Goal: Task Accomplishment & Management: Use online tool/utility

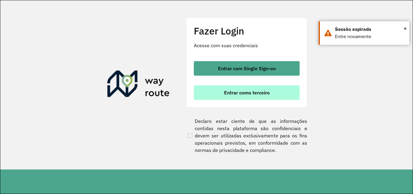
click at [256, 95] on span "Entrar como terceiro" at bounding box center [247, 92] width 46 height 5
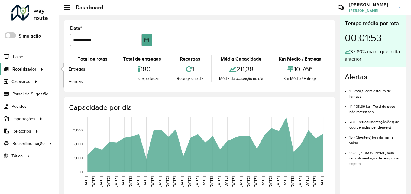
click at [38, 70] on icon at bounding box center [40, 68] width 5 height 9
click at [94, 69] on link "Entregas" at bounding box center [101, 69] width 74 height 12
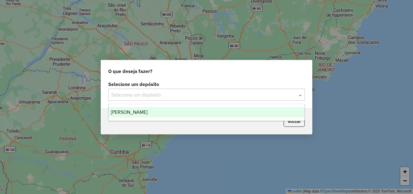
click at [173, 93] on input "text" at bounding box center [200, 94] width 178 height 7
click at [148, 112] on span "Steffen Sao Luiz Gonzaga" at bounding box center [129, 111] width 37 height 5
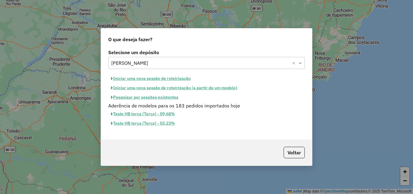
click at [159, 77] on button "Iniciar uma nova sessão de roteirização" at bounding box center [150, 78] width 85 height 9
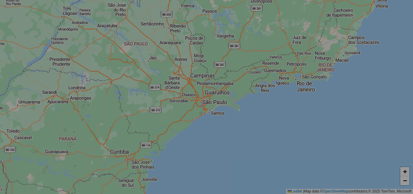
select select "*"
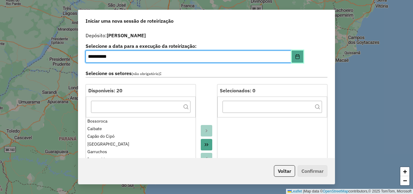
click at [295, 57] on icon "Choose Date" at bounding box center [297, 56] width 5 height 5
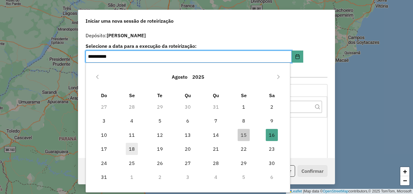
click at [127, 149] on span "18" at bounding box center [132, 149] width 12 height 12
type input "**********"
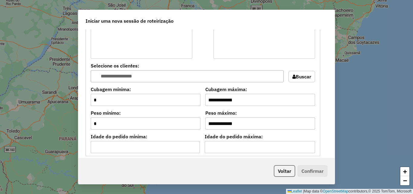
scroll to position [544, 0]
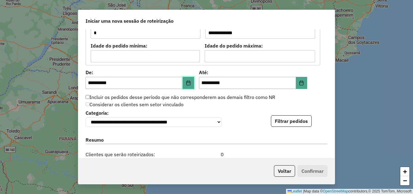
click at [184, 83] on button "Choose Date" at bounding box center [188, 83] width 11 height 12
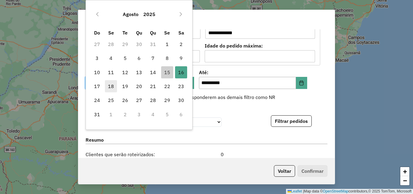
click at [112, 84] on span "18" at bounding box center [111, 86] width 12 height 12
type input "**********"
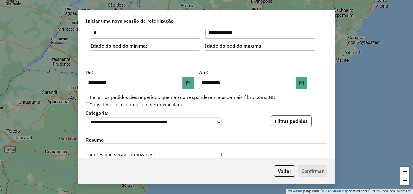
click at [301, 121] on button "Filtrar pedidos" at bounding box center [291, 120] width 41 height 11
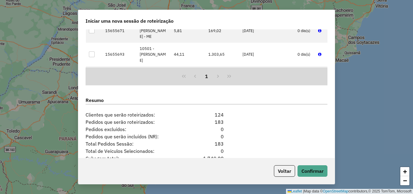
scroll to position [763, 0]
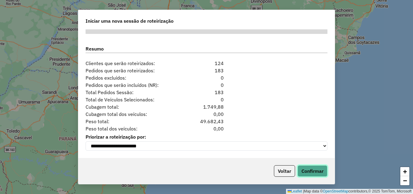
click at [313, 175] on button "Confirmar" at bounding box center [313, 170] width 30 height 11
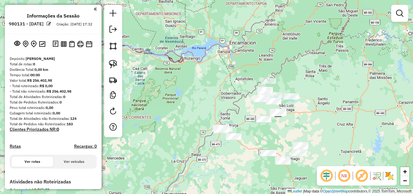
drag, startPoint x: 312, startPoint y: 114, endPoint x: 292, endPoint y: 94, distance: 28.4
click at [293, 96] on div "Janela de atendimento Grade de atendimento Capacidade Transportadoras Veículos …" at bounding box center [206, 97] width 413 height 194
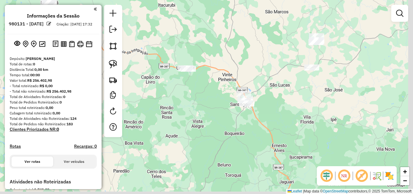
drag, startPoint x: 293, startPoint y: 133, endPoint x: 263, endPoint y: 122, distance: 32.4
click at [263, 122] on div "Janela de atendimento Grade de atendimento Capacidade Transportadoras Veículos …" at bounding box center [206, 97] width 413 height 194
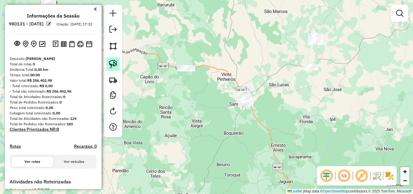
click at [115, 67] on img at bounding box center [113, 64] width 8 height 8
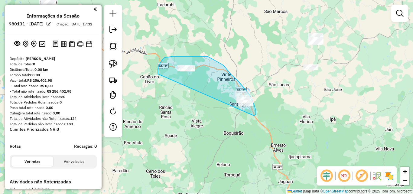
drag, startPoint x: 161, startPoint y: 62, endPoint x: 255, endPoint y: 116, distance: 108.2
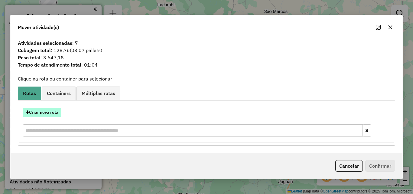
click at [50, 109] on button "Criar nova rota" at bounding box center [42, 112] width 38 height 9
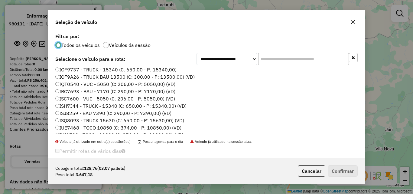
scroll to position [60, 0]
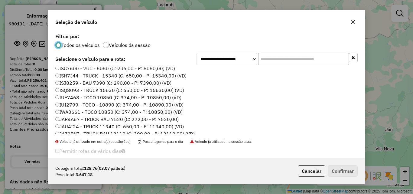
click at [84, 81] on label "ISJ8259 - BAU 7390 (C: 290,00 - P: 7390,00) (VD)" at bounding box center [113, 82] width 116 height 7
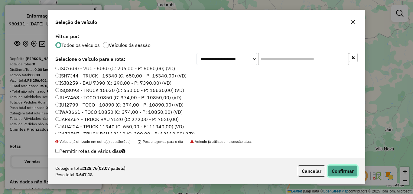
click at [328, 170] on button "Confirmar" at bounding box center [343, 170] width 30 height 11
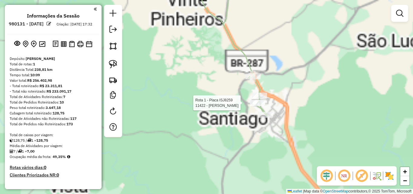
select select "**********"
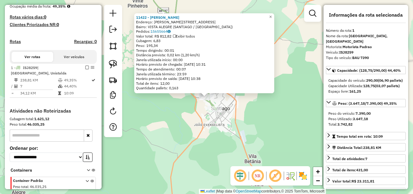
scroll to position [183, 0]
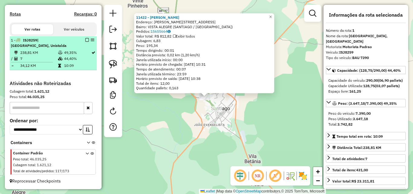
click at [86, 39] on em at bounding box center [87, 40] width 4 height 4
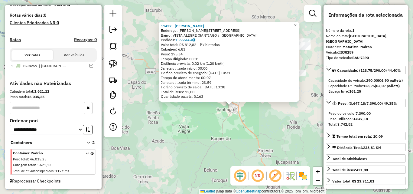
click at [241, 123] on div "11422 - MARI ROSANE MACHADO Endereço: R MUCIO FONTOURA 571 Bairro: VISTA ALEGRE…" at bounding box center [206, 97] width 413 height 194
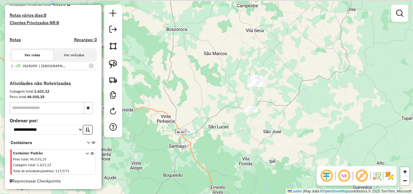
drag, startPoint x: 252, startPoint y: 153, endPoint x: 231, endPoint y: 160, distance: 21.3
click at [231, 160] on div "Janela de atendimento Grade de atendimento Capacidade Transportadoras Veículos …" at bounding box center [206, 97] width 413 height 194
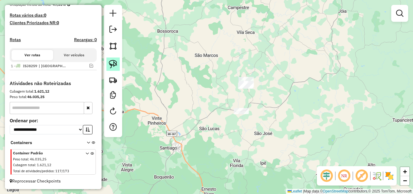
click at [118, 65] on link at bounding box center [112, 63] width 13 height 13
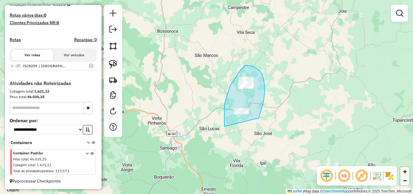
drag, startPoint x: 224, startPoint y: 126, endPoint x: 259, endPoint y: 118, distance: 35.5
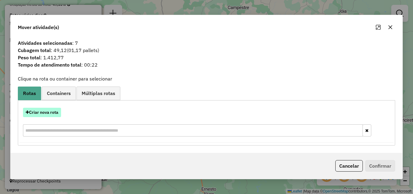
click at [42, 113] on button "Criar nova rota" at bounding box center [42, 112] width 38 height 9
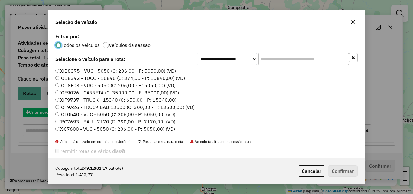
scroll to position [3, 2]
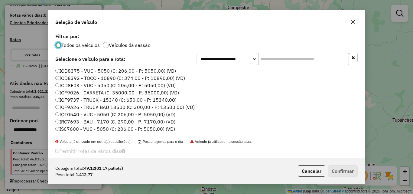
click at [73, 73] on label "IOD8375 - VUC - 5050 (C: 206,00 - P: 5050,00) (VD)" at bounding box center [115, 70] width 121 height 7
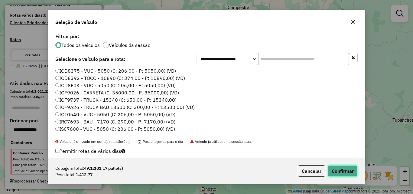
click at [350, 171] on button "Confirmar" at bounding box center [343, 170] width 30 height 11
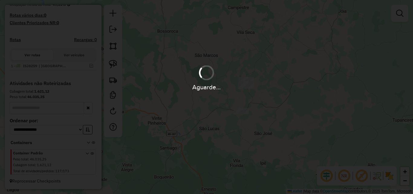
scroll to position [183, 0]
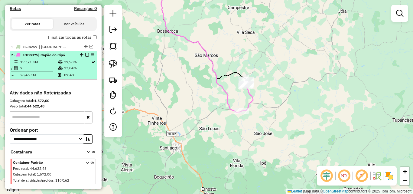
click at [85, 57] on em at bounding box center [87, 55] width 4 height 4
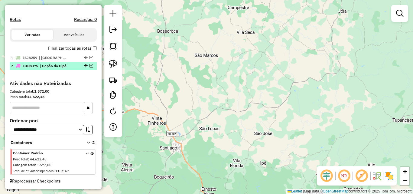
scroll to position [178, 0]
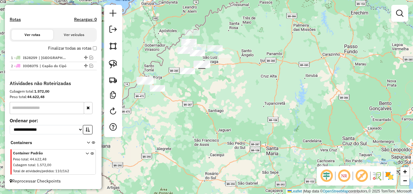
drag, startPoint x: 199, startPoint y: 111, endPoint x: 210, endPoint y: 126, distance: 18.6
click at [210, 126] on div "Janela de atendimento Grade de atendimento Capacidade Transportadoras Veículos …" at bounding box center [206, 97] width 413 height 194
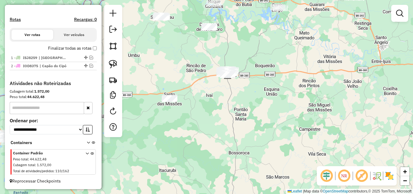
drag, startPoint x: 228, startPoint y: 103, endPoint x: 225, endPoint y: 133, distance: 30.8
click at [225, 133] on div "Janela de atendimento Grade de atendimento Capacidade Transportadoras Veículos …" at bounding box center [206, 97] width 413 height 194
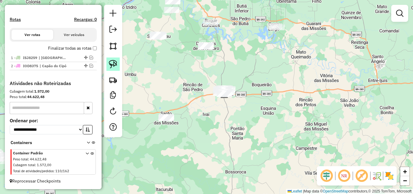
click at [111, 65] on img at bounding box center [113, 64] width 8 height 8
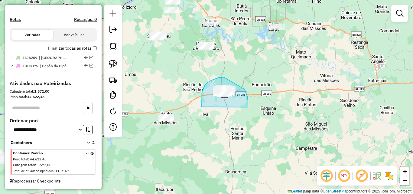
drag, startPoint x: 202, startPoint y: 96, endPoint x: 248, endPoint y: 107, distance: 47.2
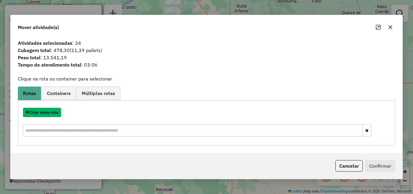
click at [39, 110] on button "Criar nova rota" at bounding box center [42, 112] width 38 height 9
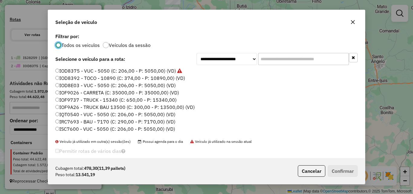
scroll to position [3, 2]
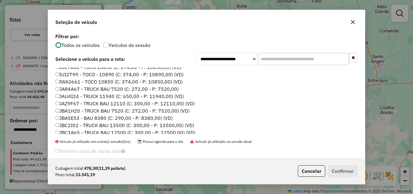
click at [90, 129] on label "JBC3A65 - TRUCK BAU 12500 (C: 300,00 - P: 12500,00) (VD)" at bounding box center [125, 132] width 140 height 7
click at [88, 132] on label "JBC3A65 - TRUCK BAU 12500 (C: 300,00 - P: 12500,00) (VD)" at bounding box center [125, 132] width 140 height 7
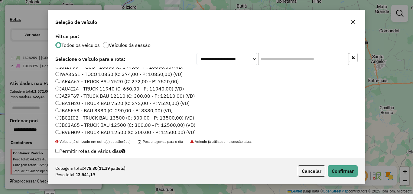
scroll to position [100, 0]
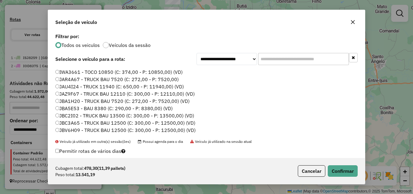
click at [88, 132] on label "JBV6H09 - TRUCK BAU 12500 (C: 300,00 - P: 12500,00) (VD)" at bounding box center [125, 129] width 140 height 7
click at [341, 170] on button "Confirmar" at bounding box center [343, 170] width 30 height 11
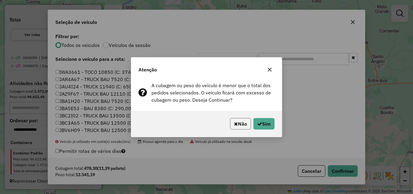
click at [234, 123] on icon "button" at bounding box center [236, 123] width 4 height 5
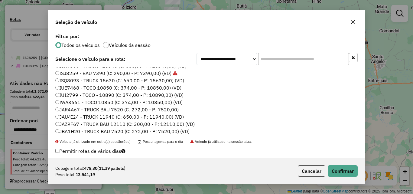
scroll to position [40, 0]
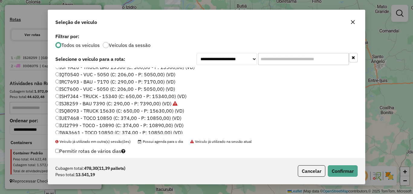
click at [95, 84] on label "IRC7693 - BAU - 7170 (C: 290,00 - P: 7170,00) (VD)" at bounding box center [115, 81] width 120 height 7
click at [356, 171] on button "Confirmar" at bounding box center [343, 170] width 30 height 11
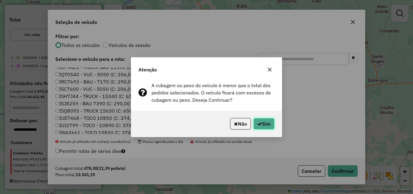
click at [265, 123] on button "Sim" at bounding box center [263, 123] width 21 height 11
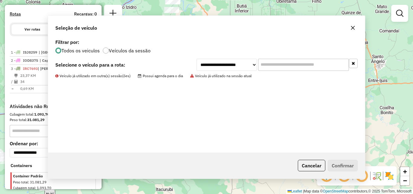
scroll to position [183, 0]
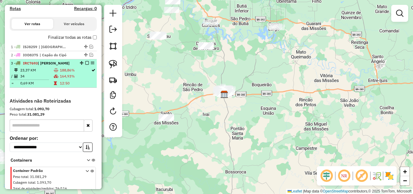
click at [46, 79] on td "34" at bounding box center [37, 76] width 34 height 6
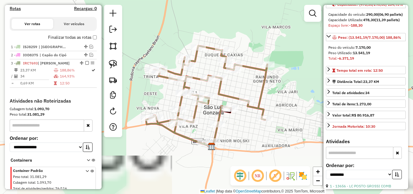
scroll to position [121, 0]
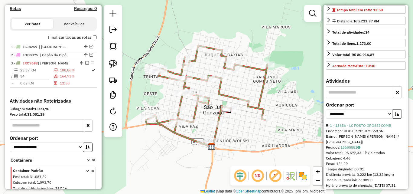
click at [395, 116] on icon "button" at bounding box center [397, 114] width 4 height 4
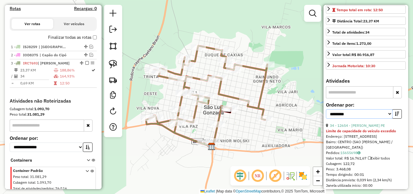
click at [388, 119] on select "**********" at bounding box center [359, 113] width 67 height 9
select select "*********"
click at [326, 119] on select "**********" at bounding box center [359, 113] width 67 height 9
click at [361, 128] on link "34 - 12654 - RADIMILA EGEVARTH PE" at bounding box center [357, 125] width 55 height 5
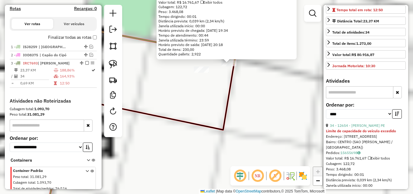
click at [220, 122] on div "12654 - RADIMILA EGEVARTH PE Limite de capacidade do veículo excedido Endereço:…" at bounding box center [206, 97] width 413 height 194
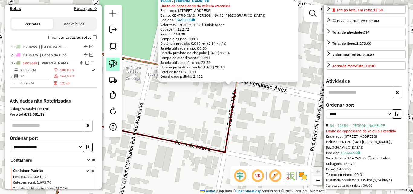
click at [113, 63] on img at bounding box center [113, 64] width 8 height 8
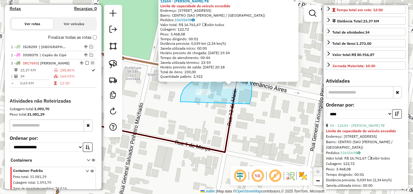
drag, startPoint x: 180, startPoint y: 102, endPoint x: 250, endPoint y: 104, distance: 69.3
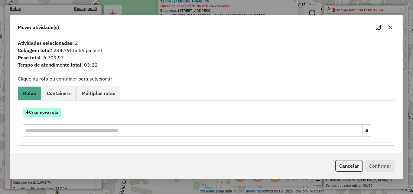
click at [39, 113] on button "Criar nova rota" at bounding box center [42, 112] width 38 height 9
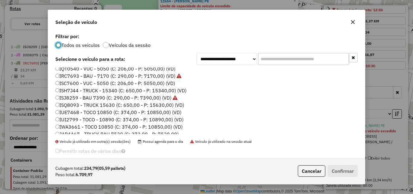
scroll to position [60, 0]
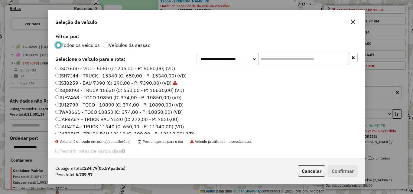
click at [79, 115] on label "IWA3661 - TOCO 10850 (C: 374,00 - P: 10850,00) (VD)" at bounding box center [118, 111] width 127 height 7
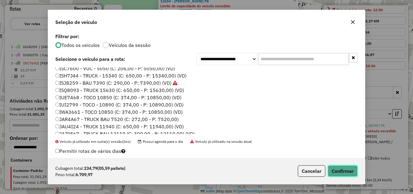
click at [342, 171] on button "Confirmar" at bounding box center [343, 170] width 30 height 11
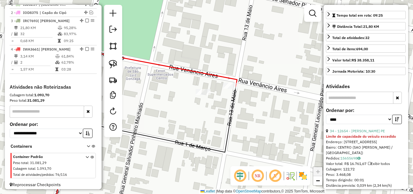
scroll to position [235, 0]
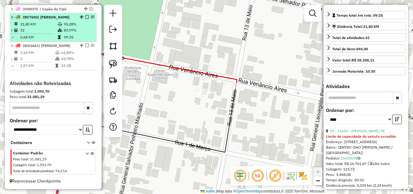
click at [69, 24] on td "95,28%" at bounding box center [79, 24] width 31 height 6
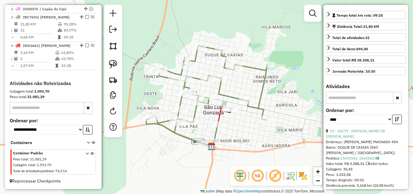
scroll to position [176, 0]
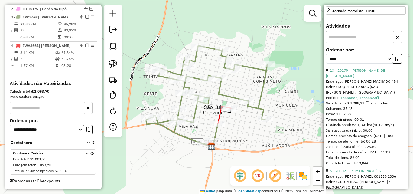
click at [373, 84] on div "Endereço: R SALVADOR P. MACHADO 454" at bounding box center [366, 81] width 80 height 5
click at [373, 78] on link "13 - 20179 - LEANDRO MATOS DE MEL" at bounding box center [355, 73] width 59 height 10
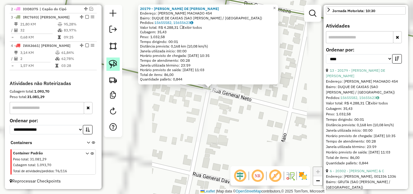
click at [117, 64] on img at bounding box center [113, 64] width 8 height 8
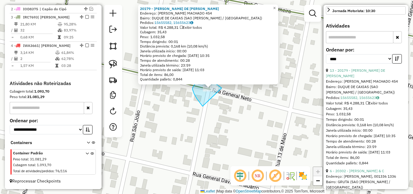
drag, startPoint x: 203, startPoint y: 106, endPoint x: 222, endPoint y: 88, distance: 26.3
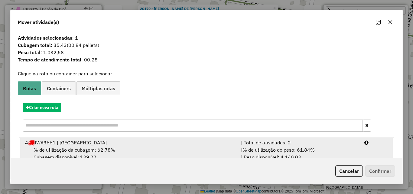
click at [161, 146] on div "% de utilização da cubagem: 62,78% Cubagem disponível: 139,22" at bounding box center [129, 153] width 216 height 15
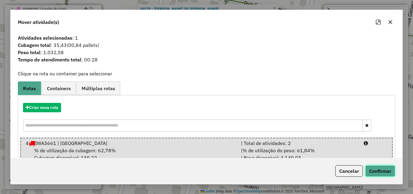
click at [382, 171] on button "Confirmar" at bounding box center [380, 170] width 30 height 11
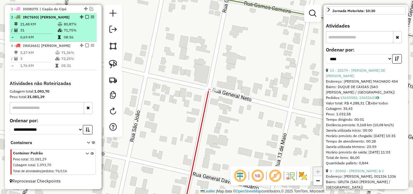
click at [50, 23] on td "21,48 KM" at bounding box center [39, 24] width 38 height 6
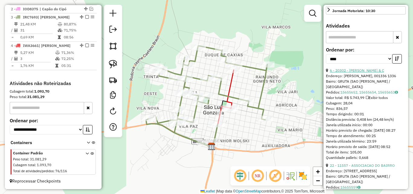
click at [361, 73] on link "6 - 20302 - PAULO M DE SOUZA & C" at bounding box center [357, 70] width 54 height 5
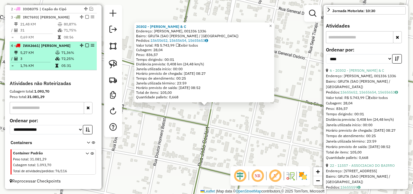
click at [47, 53] on td "5,27 KM" at bounding box center [37, 53] width 35 height 6
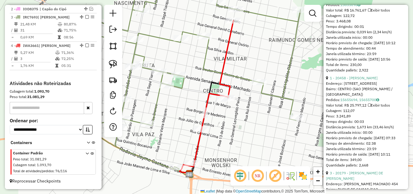
scroll to position [267, 0]
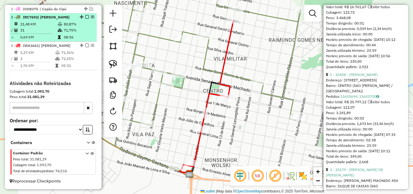
click at [58, 24] on icon at bounding box center [60, 24] width 5 height 4
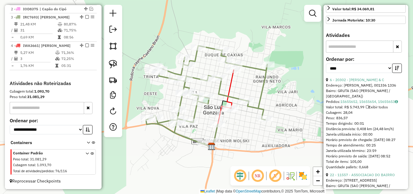
scroll to position [146, 0]
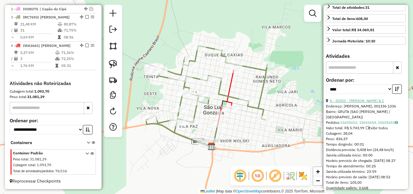
click at [358, 103] on link "6 - 20302 - PAULO M DE SOUZA & C" at bounding box center [357, 100] width 54 height 5
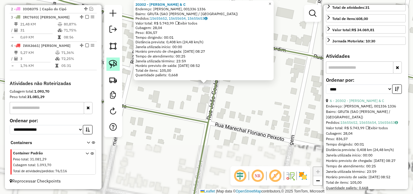
click at [113, 63] on img at bounding box center [113, 64] width 8 height 8
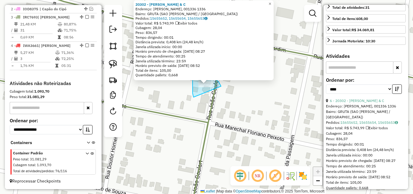
drag, startPoint x: 193, startPoint y: 90, endPoint x: 224, endPoint y: 92, distance: 31.2
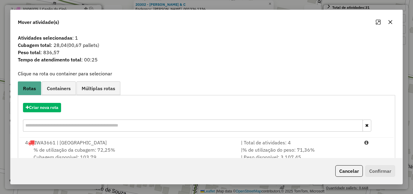
click at [143, 145] on div "4 IWA3661 | São Luiz Gonzaga" at bounding box center [129, 142] width 216 height 7
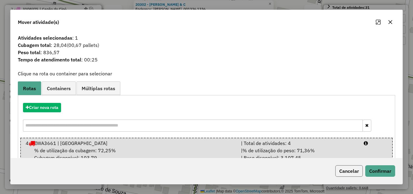
click at [354, 170] on button "Cancelar" at bounding box center [349, 170] width 28 height 11
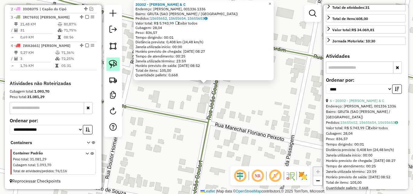
click at [109, 62] on link at bounding box center [112, 63] width 13 height 13
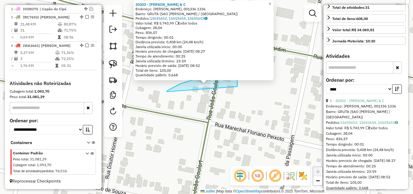
drag, startPoint x: 167, startPoint y: 92, endPoint x: 235, endPoint y: 91, distance: 68.4
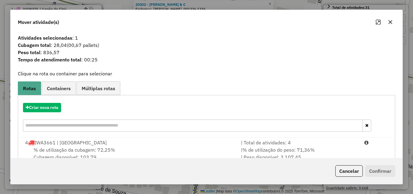
click at [153, 154] on div "% de utilização da cubagem: 72,25% Cubagem disponível: 103,79" at bounding box center [129, 153] width 216 height 15
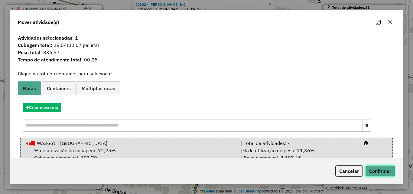
click at [389, 174] on button "Confirmar" at bounding box center [380, 170] width 30 height 11
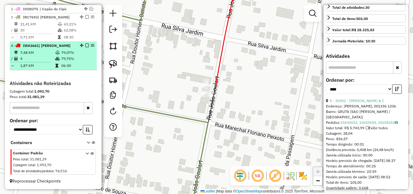
click at [26, 57] on td "4" at bounding box center [37, 59] width 35 height 6
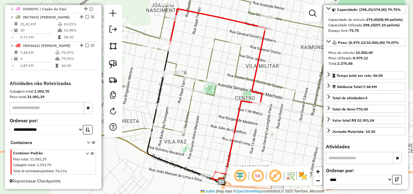
scroll to position [55, 0]
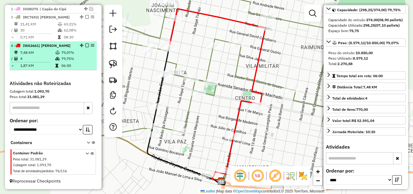
click at [85, 45] on em at bounding box center [87, 46] width 4 height 4
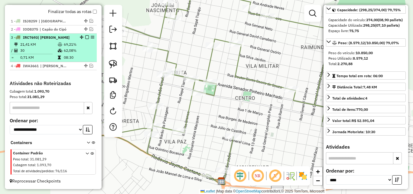
click at [85, 38] on em at bounding box center [87, 37] width 4 height 4
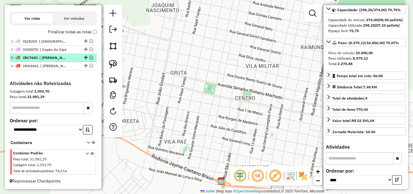
scroll to position [194, 0]
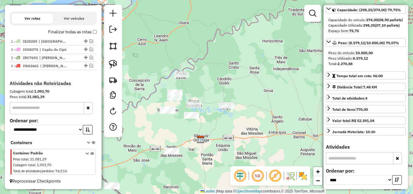
drag, startPoint x: 169, startPoint y: 129, endPoint x: 186, endPoint y: 149, distance: 26.0
click at [186, 149] on div "Janela de atendimento Grade de atendimento Capacidade Transportadoras Veículos …" at bounding box center [206, 97] width 413 height 194
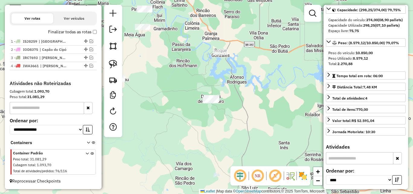
click at [202, 154] on div "Janela de atendimento Grade de atendimento Capacidade Transportadoras Veículos …" at bounding box center [206, 97] width 413 height 194
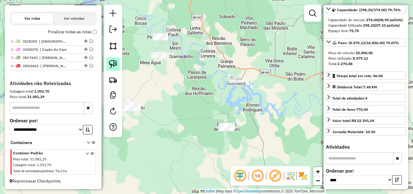
click at [113, 64] on img at bounding box center [113, 64] width 8 height 8
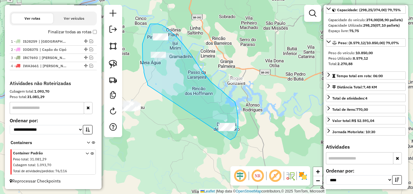
drag, startPoint x: 146, startPoint y: 80, endPoint x: 229, endPoint y: 140, distance: 102.8
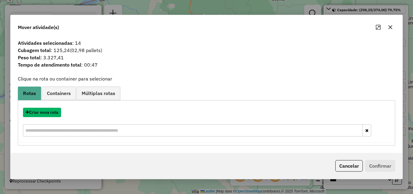
click at [55, 113] on button "Criar nova rota" at bounding box center [42, 112] width 38 height 9
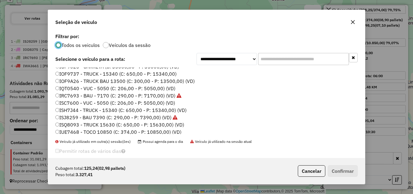
scroll to position [60, 0]
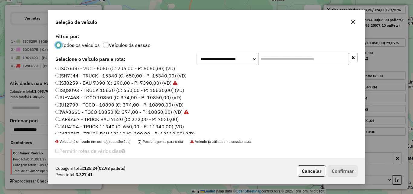
click at [74, 118] on label "JAR4A67 - TRUCK BAU 7520 (C: 272,00 - P: 7520,00)" at bounding box center [116, 119] width 123 height 7
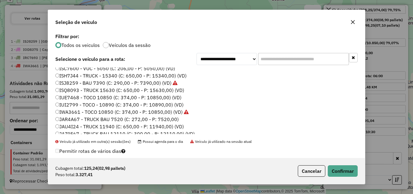
scroll to position [91, 0]
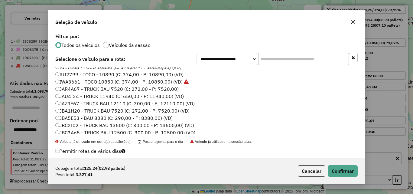
click at [80, 102] on label "JAZ9F67 - TRUCK BAU 12110 (C: 300,00 - P: 12110,00) (VD)" at bounding box center [124, 103] width 139 height 7
drag, startPoint x: 350, startPoint y: 171, endPoint x: 332, endPoint y: 155, distance: 23.8
click at [350, 171] on button "Confirmar" at bounding box center [343, 170] width 30 height 11
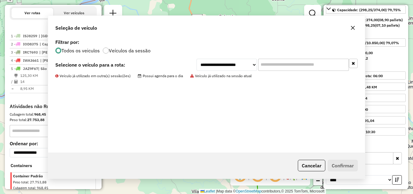
scroll to position [223, 0]
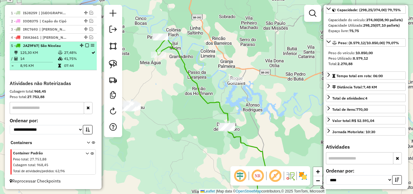
click at [85, 46] on em at bounding box center [87, 46] width 4 height 4
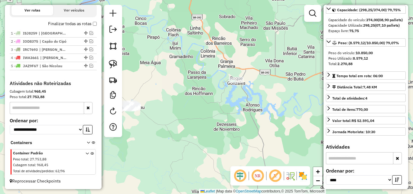
scroll to position [202, 0]
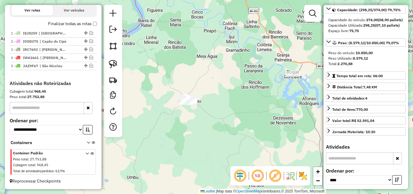
click at [192, 76] on div "Janela de atendimento Grade de atendimento Capacidade Transportadoras Veículos …" at bounding box center [206, 97] width 413 height 194
click at [116, 64] on img at bounding box center [113, 64] width 8 height 8
drag, startPoint x: 162, startPoint y: 103, endPoint x: 204, endPoint y: 115, distance: 43.2
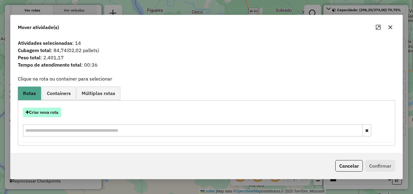
click at [53, 114] on button "Criar nova rota" at bounding box center [42, 112] width 38 height 9
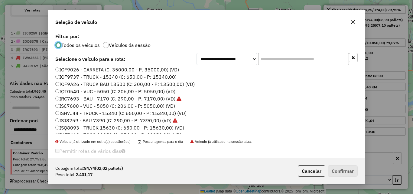
scroll to position [100, 0]
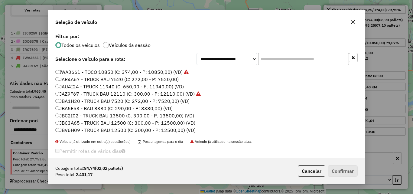
click at [86, 123] on label "JBC3A65 - TRUCK BAU 12500 (C: 300,00 - P: 12500,00) (VD)" at bounding box center [125, 122] width 140 height 7
click at [347, 173] on button "Confirmar" at bounding box center [343, 170] width 30 height 11
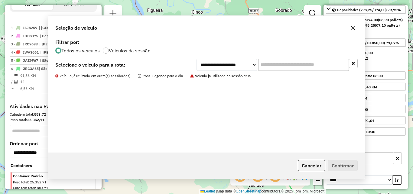
scroll to position [231, 0]
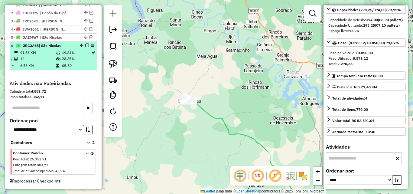
click at [85, 44] on em at bounding box center [87, 46] width 4 height 4
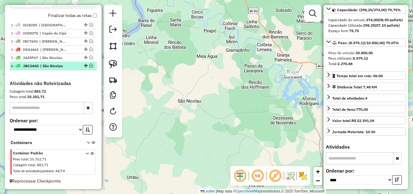
scroll to position [210, 0]
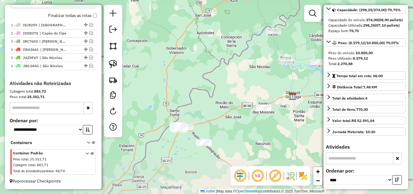
drag, startPoint x: 168, startPoint y: 141, endPoint x: 250, endPoint y: 85, distance: 98.9
click at [250, 85] on div "Janela de atendimento Grade de atendimento Capacidade Transportadoras Veículos …" at bounding box center [206, 97] width 413 height 194
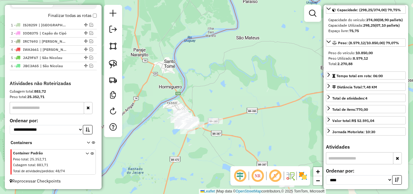
drag, startPoint x: 214, startPoint y: 152, endPoint x: 172, endPoint y: 90, distance: 74.2
click at [176, 93] on div "Janela de atendimento Grade de atendimento Capacidade Transportadoras Veículos …" at bounding box center [206, 97] width 413 height 194
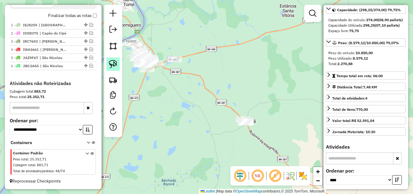
click at [113, 64] on img at bounding box center [113, 64] width 8 height 8
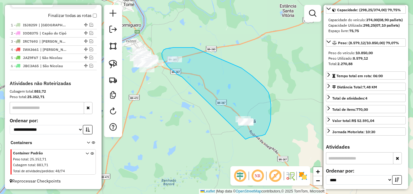
drag, startPoint x: 178, startPoint y: 75, endPoint x: 246, endPoint y: 139, distance: 92.6
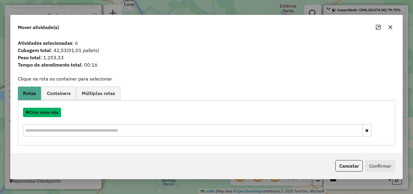
click at [38, 111] on button "Criar nova rota" at bounding box center [42, 112] width 38 height 9
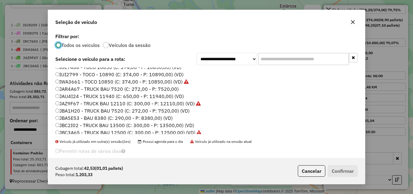
scroll to position [100, 0]
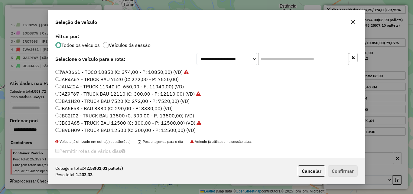
click at [77, 101] on label "JBA1H20 - TRUCK BAU 7520 (C: 272,00 - P: 7520,00) (VD)" at bounding box center [122, 100] width 134 height 7
click at [348, 169] on button "Confirmar" at bounding box center [343, 170] width 30 height 11
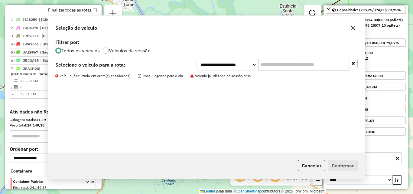
scroll to position [239, 0]
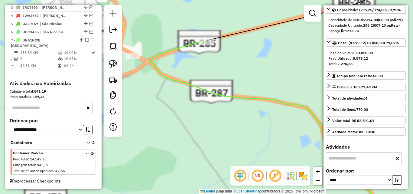
drag, startPoint x: 140, startPoint y: 83, endPoint x: 217, endPoint y: 110, distance: 81.6
click at [217, 110] on div "Janela de atendimento Grade de atendimento Capacidade Transportadoras Veículos …" at bounding box center [206, 97] width 413 height 194
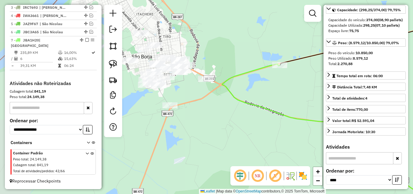
drag, startPoint x: 194, startPoint y: 86, endPoint x: 198, endPoint y: 88, distance: 4.9
click at [198, 88] on div "Janela de atendimento Grade de atendimento Capacidade Transportadoras Veículos …" at bounding box center [206, 97] width 413 height 194
click at [114, 65] on img at bounding box center [113, 64] width 8 height 8
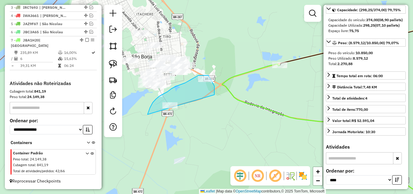
drag, startPoint x: 156, startPoint y: 99, endPoint x: 210, endPoint y: 109, distance: 54.5
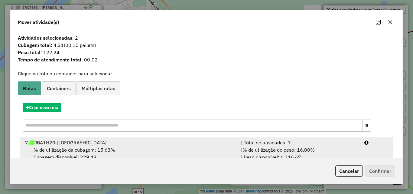
click at [161, 151] on div "% de utilização da cubagem: 15,63% Cubagem disponível: 229,48" at bounding box center [129, 153] width 216 height 15
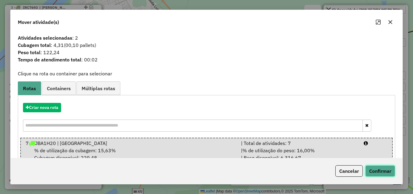
click at [372, 167] on button "Confirmar" at bounding box center [380, 170] width 30 height 11
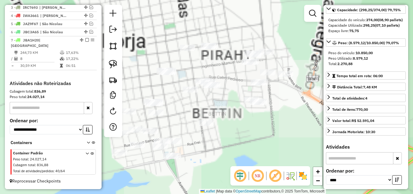
drag, startPoint x: 225, startPoint y: 154, endPoint x: 229, endPoint y: 157, distance: 5.5
click at [229, 157] on div "Janela de atendimento Grade de atendimento Capacidade Transportadoras Veículos …" at bounding box center [206, 97] width 413 height 194
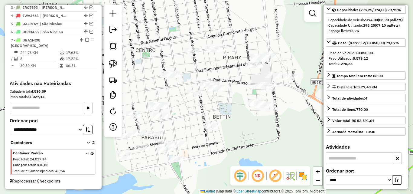
drag, startPoint x: 250, startPoint y: 136, endPoint x: 257, endPoint y: 152, distance: 17.6
click at [257, 152] on div "Janela de atendimento Grade de atendimento Capacidade Transportadoras Veículos …" at bounding box center [206, 97] width 413 height 194
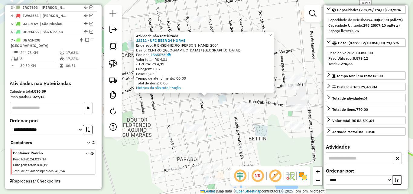
click at [272, 153] on div "Atividade não roteirizada 12212 - UFC BEER 24 HORAS Endereço: R ENGENHEIRO MANO…" at bounding box center [206, 97] width 413 height 194
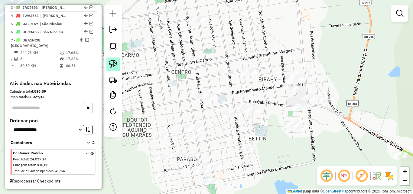
click at [114, 61] on img at bounding box center [113, 64] width 8 height 8
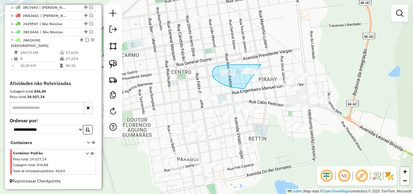
drag, startPoint x: 225, startPoint y: 85, endPoint x: 263, endPoint y: 70, distance: 41.1
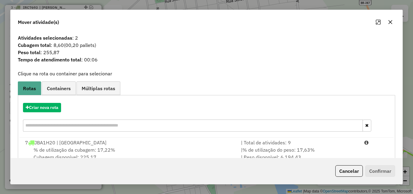
click at [180, 147] on div "% de utilização da cubagem: 17,22% Cubagem disponível: 225,17" at bounding box center [129, 153] width 216 height 15
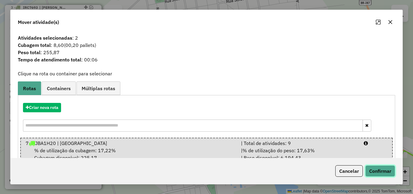
click at [374, 169] on button "Confirmar" at bounding box center [380, 170] width 30 height 11
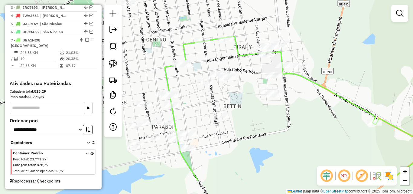
drag, startPoint x: 266, startPoint y: 126, endPoint x: 258, endPoint y: 116, distance: 13.3
click at [258, 116] on div "Janela de atendimento Grade de atendimento Capacidade Transportadoras Veículos …" at bounding box center [206, 97] width 413 height 194
click at [116, 65] on img at bounding box center [113, 64] width 8 height 8
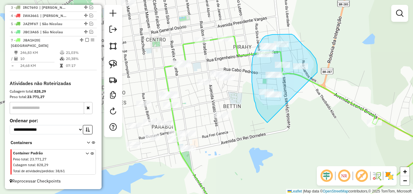
drag, startPoint x: 258, startPoint y: 112, endPoint x: 317, endPoint y: 79, distance: 67.7
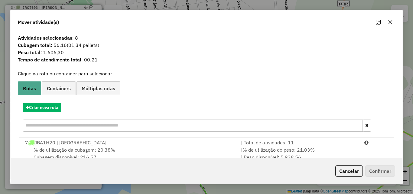
click at [182, 152] on div "% de utilização da cubagem: 20,38% Cubagem disponível: 216,57" at bounding box center [129, 153] width 216 height 15
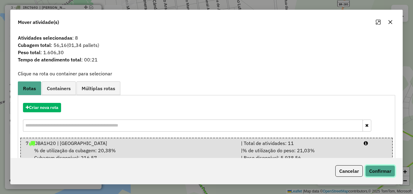
click at [381, 169] on button "Confirmar" at bounding box center [380, 170] width 30 height 11
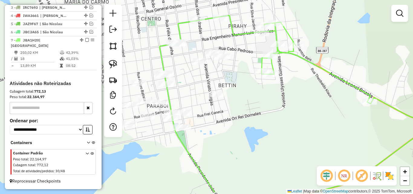
drag, startPoint x: 271, startPoint y: 123, endPoint x: 269, endPoint y: 117, distance: 6.3
click at [269, 117] on div "Janela de atendimento Grade de atendimento Capacidade Transportadoras Veículos …" at bounding box center [206, 97] width 413 height 194
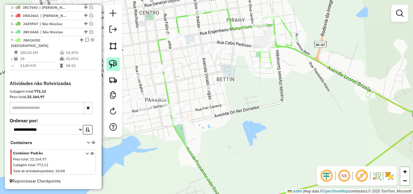
click at [111, 63] on img at bounding box center [113, 64] width 8 height 8
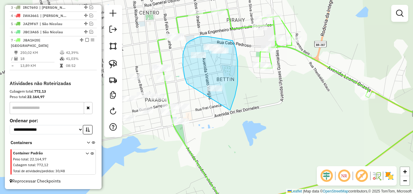
drag, startPoint x: 187, startPoint y: 83, endPoint x: 229, endPoint y: 114, distance: 53.2
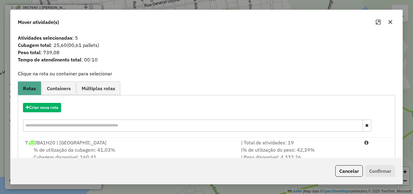
click at [185, 149] on div "% de utilização da cubagem: 41,03% Cubagem disponível: 160,41" at bounding box center [129, 153] width 216 height 15
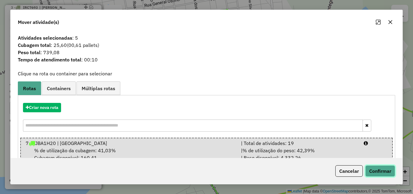
click at [369, 171] on button "Confirmar" at bounding box center [380, 170] width 30 height 11
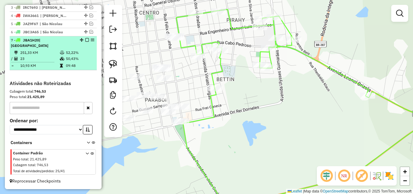
click at [46, 48] on li "7 - JBA1H20 | São Borja 251,33 KM 52,22% / 23 50,43% = 10,93 KM 09:48" at bounding box center [53, 53] width 87 height 34
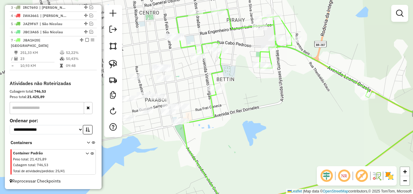
select select "*********"
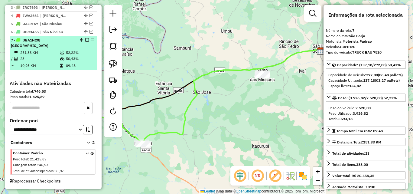
click at [86, 42] on em at bounding box center [87, 40] width 4 height 4
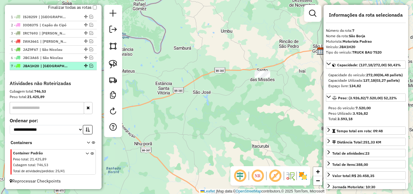
scroll to position [219, 0]
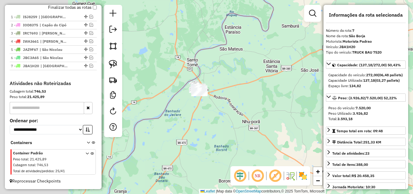
drag, startPoint x: 155, startPoint y: 124, endPoint x: 263, endPoint y: 102, distance: 110.2
click at [263, 102] on div "Janela de atendimento Grade de atendimento Capacidade Transportadoras Veículos …" at bounding box center [206, 97] width 413 height 194
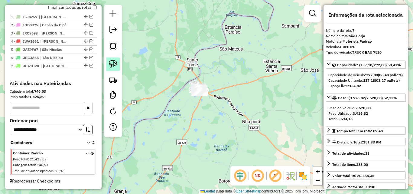
click at [110, 63] on img at bounding box center [113, 64] width 8 height 8
drag, startPoint x: 177, startPoint y: 109, endPoint x: 209, endPoint y: 96, distance: 34.9
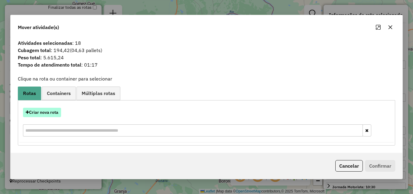
click at [42, 113] on button "Criar nova rota" at bounding box center [42, 112] width 38 height 9
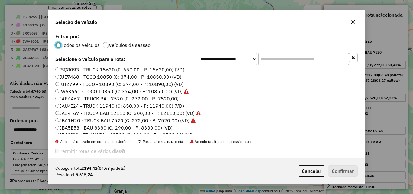
scroll to position [100, 0]
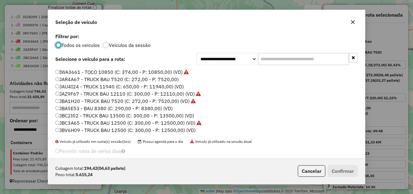
click at [78, 106] on label "JBA5E53 - BAU 8380 (C: 290,00 - P: 8380,00) (VD)" at bounding box center [113, 108] width 117 height 7
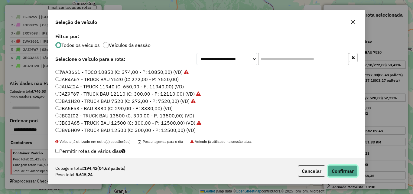
click at [344, 172] on button "Confirmar" at bounding box center [343, 170] width 30 height 11
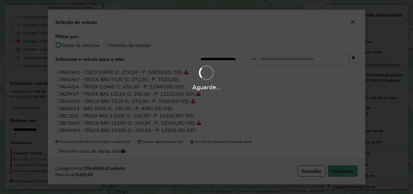
scroll to position [247, 0]
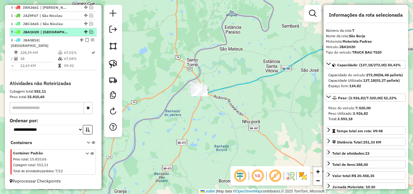
click at [44, 35] on span "| São Borja" at bounding box center [55, 31] width 28 height 5
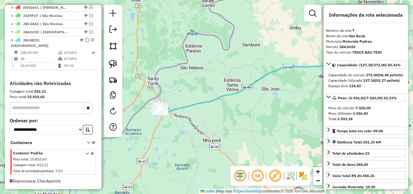
drag, startPoint x: 135, startPoint y: 121, endPoint x: 203, endPoint y: 117, distance: 68.4
click at [203, 117] on div "Janela de atendimento Grade de atendimento Capacidade Transportadoras Veículos …" at bounding box center [206, 97] width 413 height 194
click at [85, 42] on em at bounding box center [87, 40] width 4 height 4
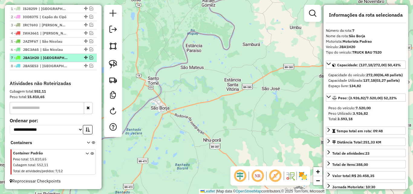
scroll to position [227, 0]
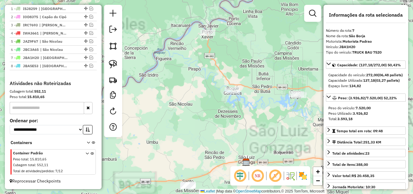
drag, startPoint x: 265, startPoint y: 105, endPoint x: 211, endPoint y: 109, distance: 54.3
click at [211, 109] on div "Janela de atendimento Grade de atendimento Capacidade Transportadoras Veículos …" at bounding box center [206, 97] width 413 height 194
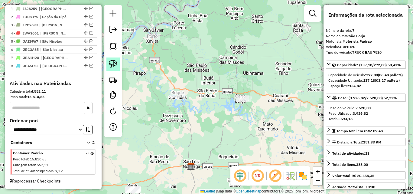
click at [114, 61] on img at bounding box center [113, 64] width 8 height 8
drag, startPoint x: 229, startPoint y: 116, endPoint x: 256, endPoint y: 105, distance: 28.6
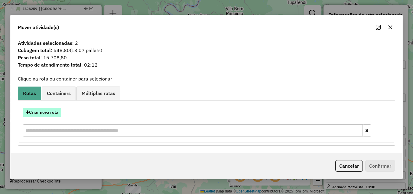
click at [56, 115] on button "Criar nova rota" at bounding box center [42, 112] width 38 height 9
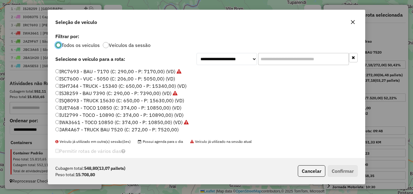
scroll to position [60, 0]
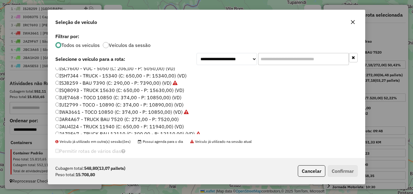
click at [94, 90] on label "ISQ8093 - TRUCK 15630 (C: 650,00 - P: 15630,00) (VD)" at bounding box center [119, 89] width 129 height 7
click at [341, 171] on button "Confirmar" at bounding box center [343, 170] width 30 height 11
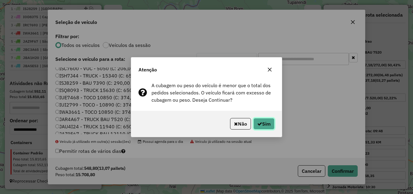
click at [271, 120] on button "Sim" at bounding box center [263, 123] width 21 height 11
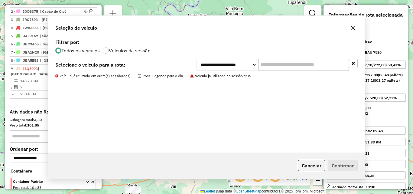
scroll to position [255, 0]
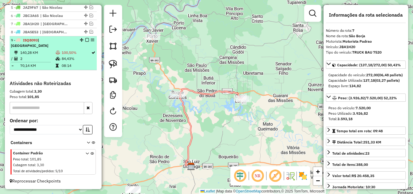
click at [65, 57] on td "84,43%" at bounding box center [76, 59] width 30 height 6
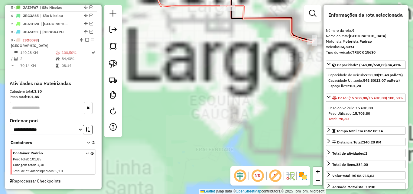
drag, startPoint x: 291, startPoint y: 57, endPoint x: 238, endPoint y: 107, distance: 72.7
click at [238, 107] on div "Janela de atendimento Grade de atendimento Capacidade Transportadoras Veículos …" at bounding box center [206, 97] width 413 height 194
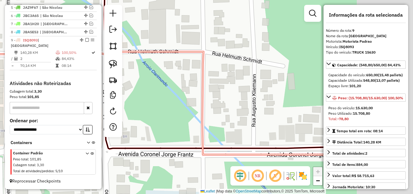
drag, startPoint x: 260, startPoint y: 117, endPoint x: 134, endPoint y: 118, distance: 126.7
click at [134, 118] on div "Janela de atendimento Grade de atendimento Capacidade Transportadoras Veículos …" at bounding box center [206, 97] width 413 height 194
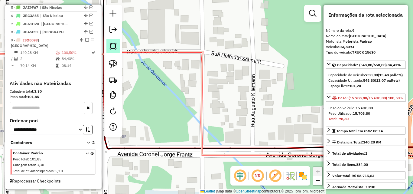
drag, startPoint x: 209, startPoint y: 126, endPoint x: 116, endPoint y: 51, distance: 119.8
click at [117, 51] on hb-router-mapa "Informações da Sessão 980131 - 18/08/2025 Criação: 15/08/2025 17:32 Depósito: S…" at bounding box center [206, 97] width 413 height 194
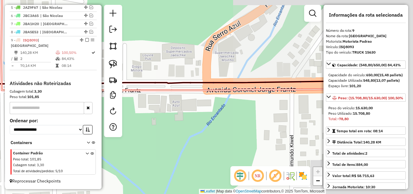
drag, startPoint x: 253, startPoint y: 84, endPoint x: 119, endPoint y: 103, distance: 136.1
click at [119, 103] on hb-router-mapa "Informações da Sessão 980131 - 18/08/2025 Criação: 15/08/2025 17:32 Depósito: S…" at bounding box center [206, 97] width 413 height 194
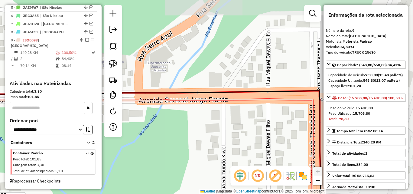
drag, startPoint x: 152, startPoint y: 115, endPoint x: 148, endPoint y: 109, distance: 7.3
click at [150, 114] on div "Janela de atendimento Grade de atendimento Capacidade Transportadoras Veículos …" at bounding box center [206, 97] width 413 height 194
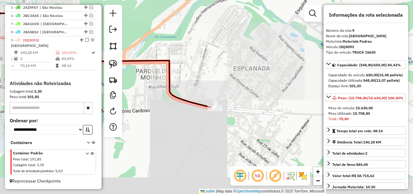
drag, startPoint x: 194, startPoint y: 94, endPoint x: 188, endPoint y: 84, distance: 11.9
click at [189, 84] on div "Janela de atendimento Grade de atendimento Capacidade Transportadoras Veículos …" at bounding box center [206, 97] width 413 height 194
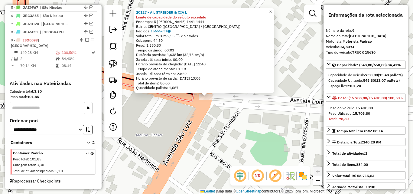
click at [157, 30] on link "15655631" at bounding box center [161, 31] width 20 height 5
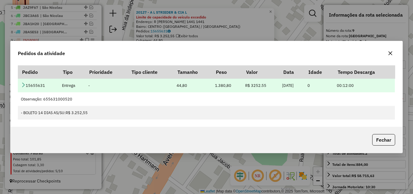
click at [22, 85] on icon at bounding box center [23, 84] width 5 height 5
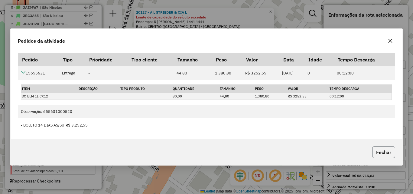
click at [392, 152] on button "Fechar" at bounding box center [383, 151] width 23 height 11
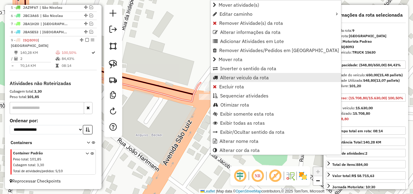
click at [237, 80] on link "Alterar veículo da rota" at bounding box center [276, 77] width 130 height 9
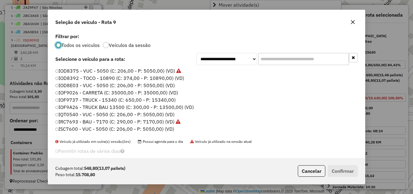
scroll to position [3, 2]
click at [130, 93] on label "IOF9026 - CARRETA (C: 35000,00 - P: 35000,00) (VD)" at bounding box center [116, 92] width 123 height 7
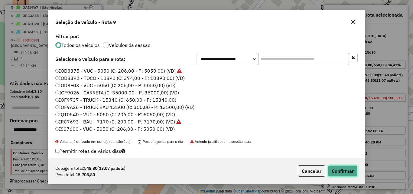
click at [338, 169] on button "Confirmar" at bounding box center [343, 170] width 30 height 11
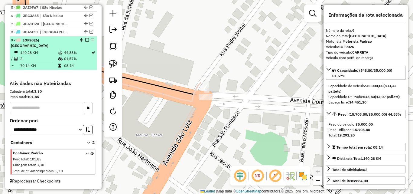
click at [85, 42] on em at bounding box center [87, 40] width 4 height 4
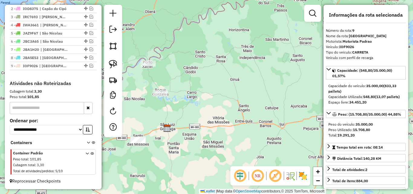
drag, startPoint x: 183, startPoint y: 92, endPoint x: 231, endPoint y: 90, distance: 48.7
click at [231, 90] on div "Janela de atendimento Grade de atendimento Capacidade Transportadoras Veículos …" at bounding box center [206, 97] width 413 height 194
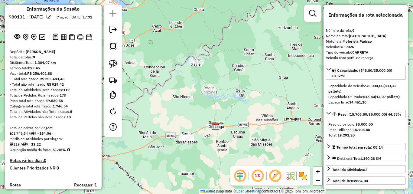
scroll to position [0, 0]
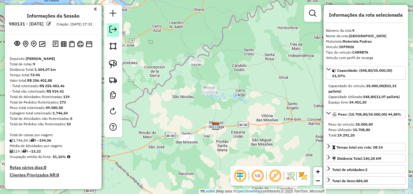
click at [111, 31] on em at bounding box center [112, 29] width 7 height 7
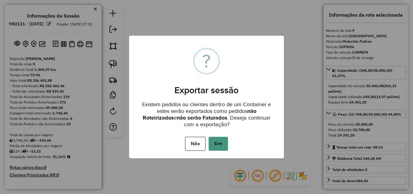
click at [219, 145] on button "Sim" at bounding box center [218, 144] width 19 height 14
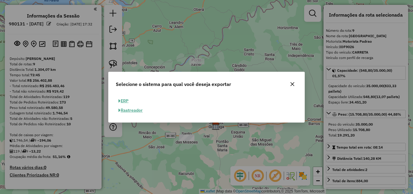
click at [129, 102] on button "ERP" at bounding box center [123, 100] width 15 height 9
select select "**"
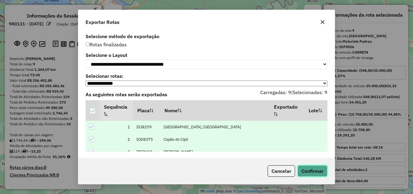
click at [315, 172] on button "Confirmar" at bounding box center [313, 170] width 30 height 11
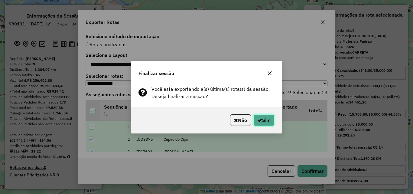
click at [266, 120] on button "Sim" at bounding box center [263, 119] width 21 height 11
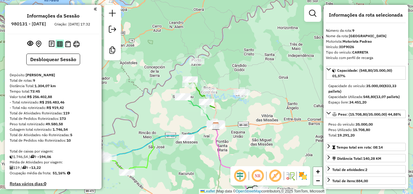
click at [59, 47] on img at bounding box center [60, 44] width 6 height 6
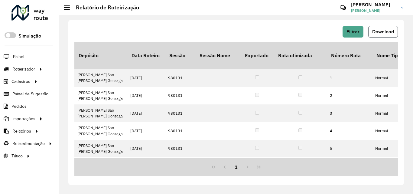
click at [386, 30] on span "Download" at bounding box center [383, 31] width 22 height 5
